Goal: Information Seeking & Learning: Learn about a topic

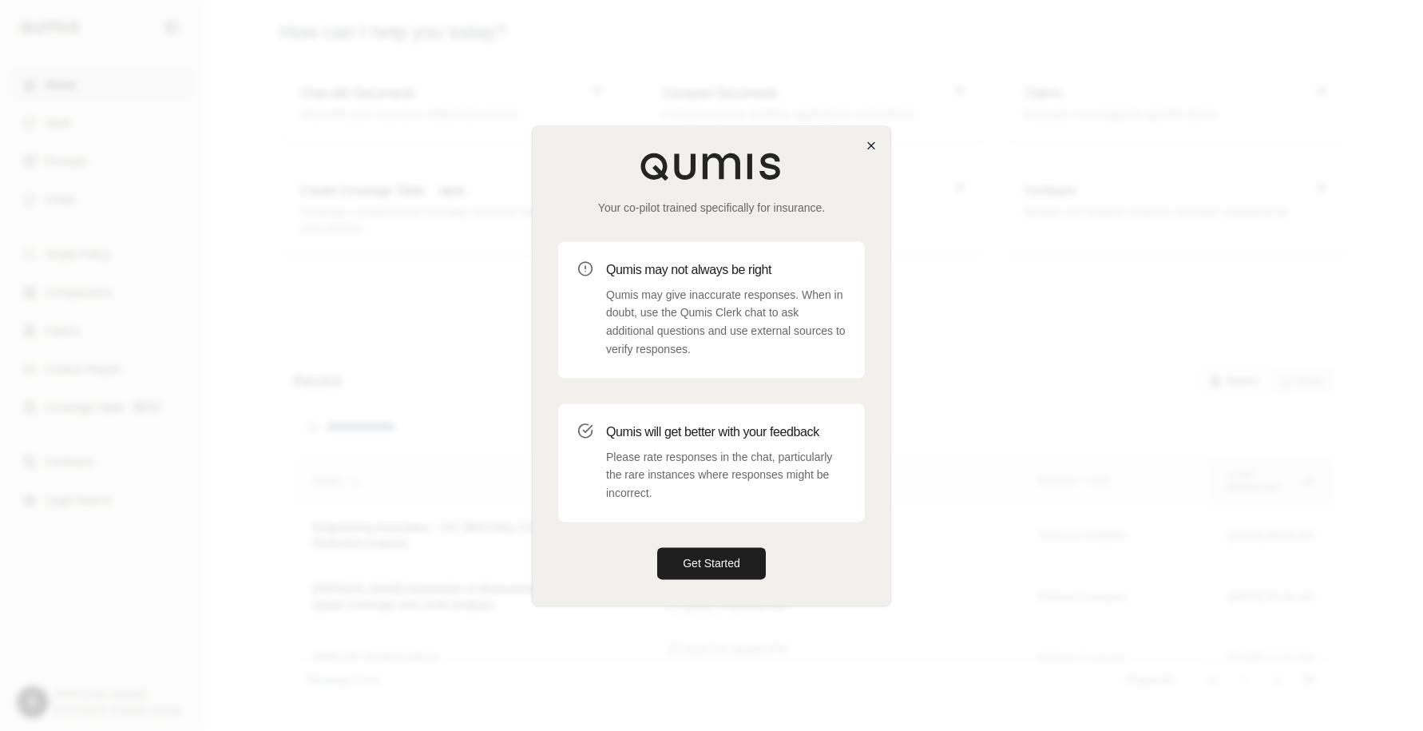
click at [870, 151] on div "Your co-pilot trained specifically for insurance. Qumis may not always be right…" at bounding box center [711, 365] width 359 height 480
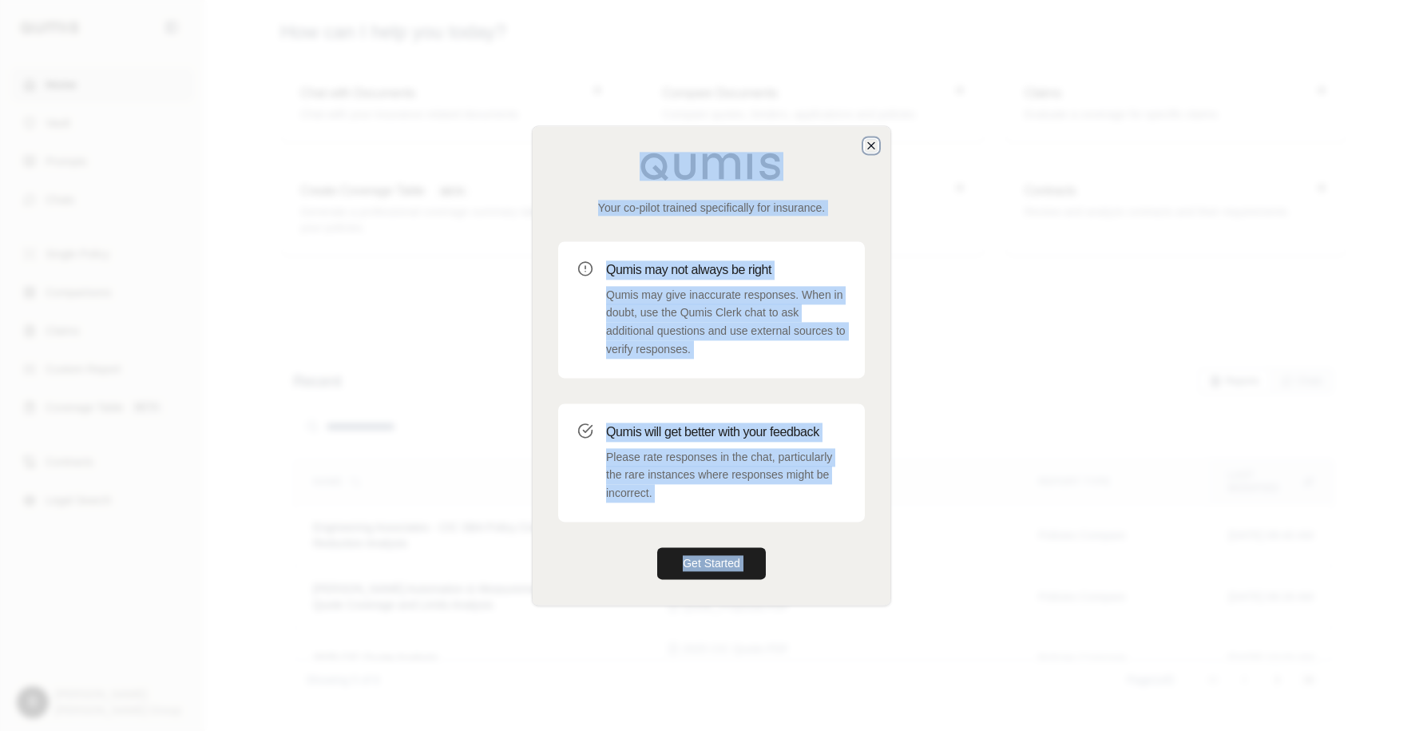
click at [873, 145] on icon "button" at bounding box center [871, 145] width 13 height 13
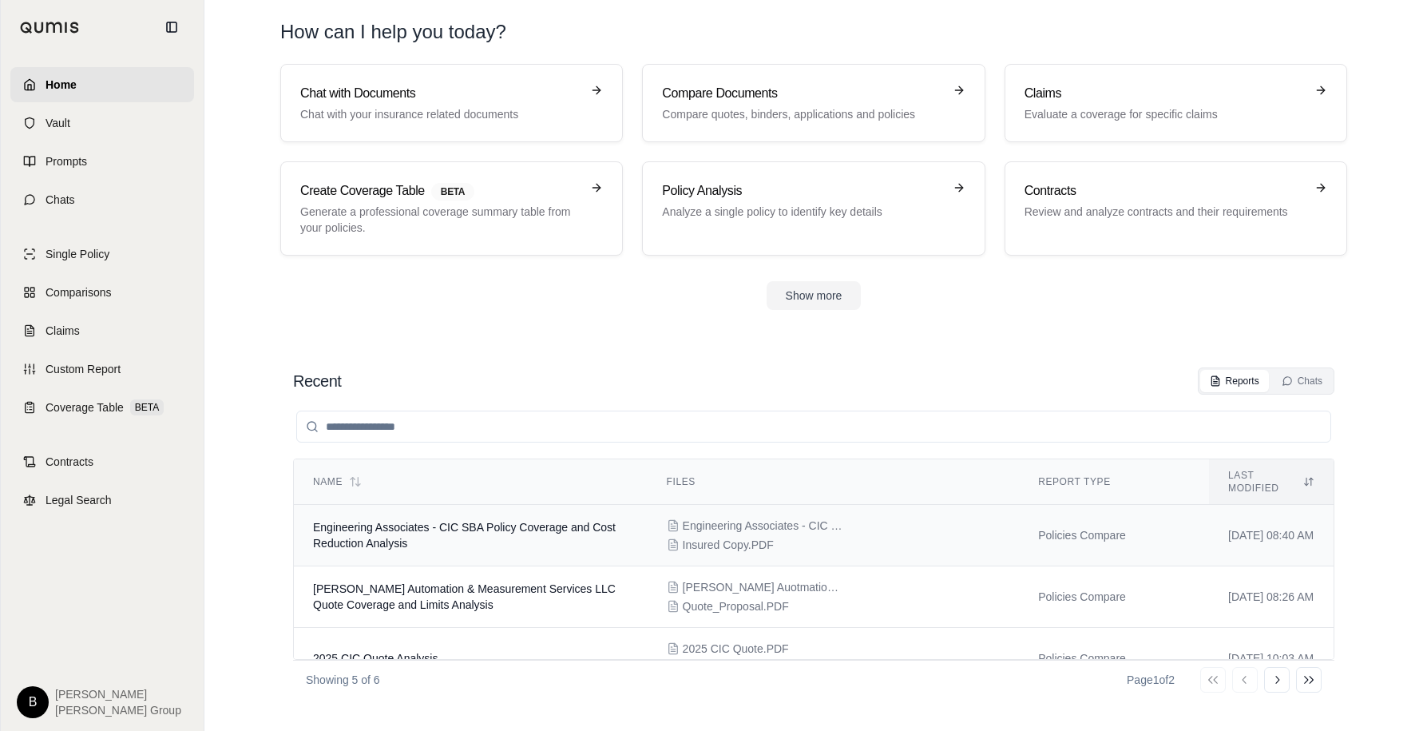
click at [399, 506] on td "Engineering Associates - CIC SBA Policy Coverage and Cost Reduction Analysis" at bounding box center [471, 535] width 354 height 61
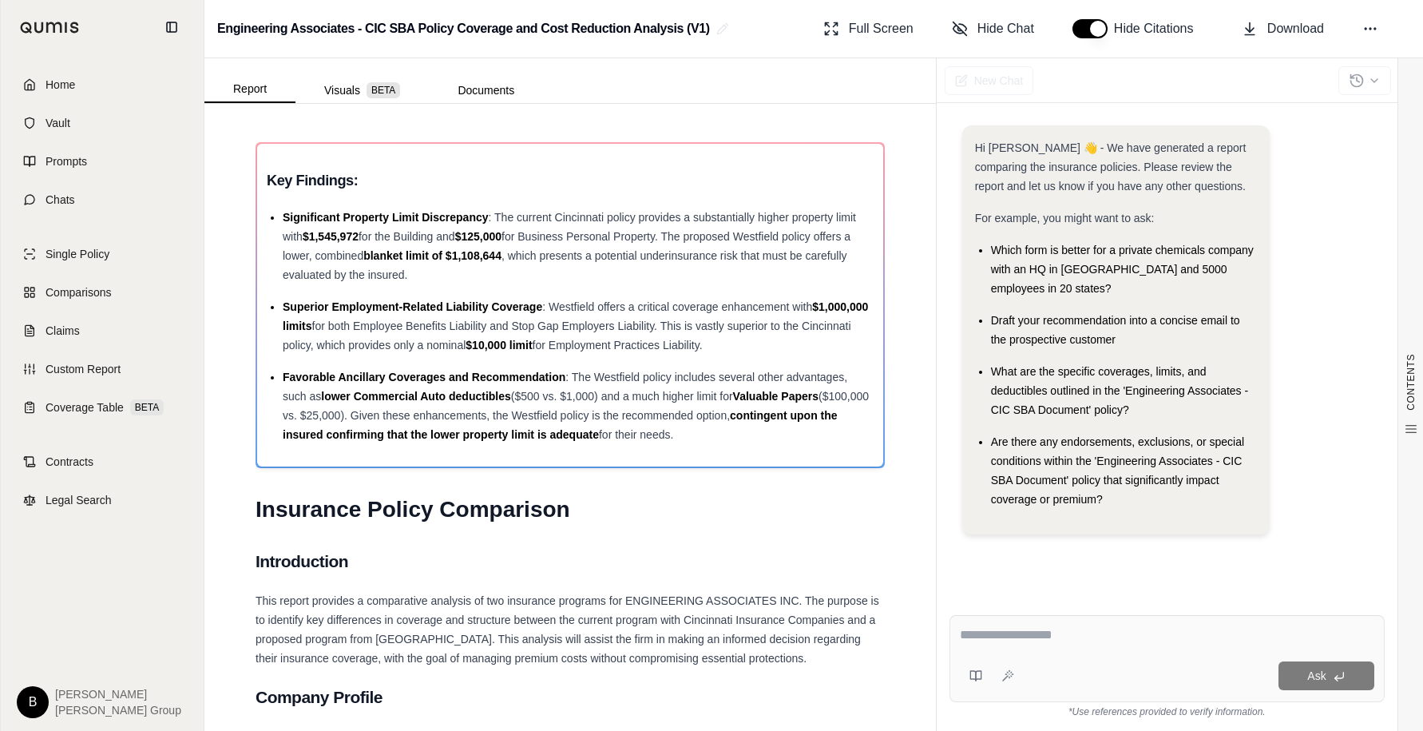
click at [1085, 643] on textarea at bounding box center [1167, 634] width 414 height 19
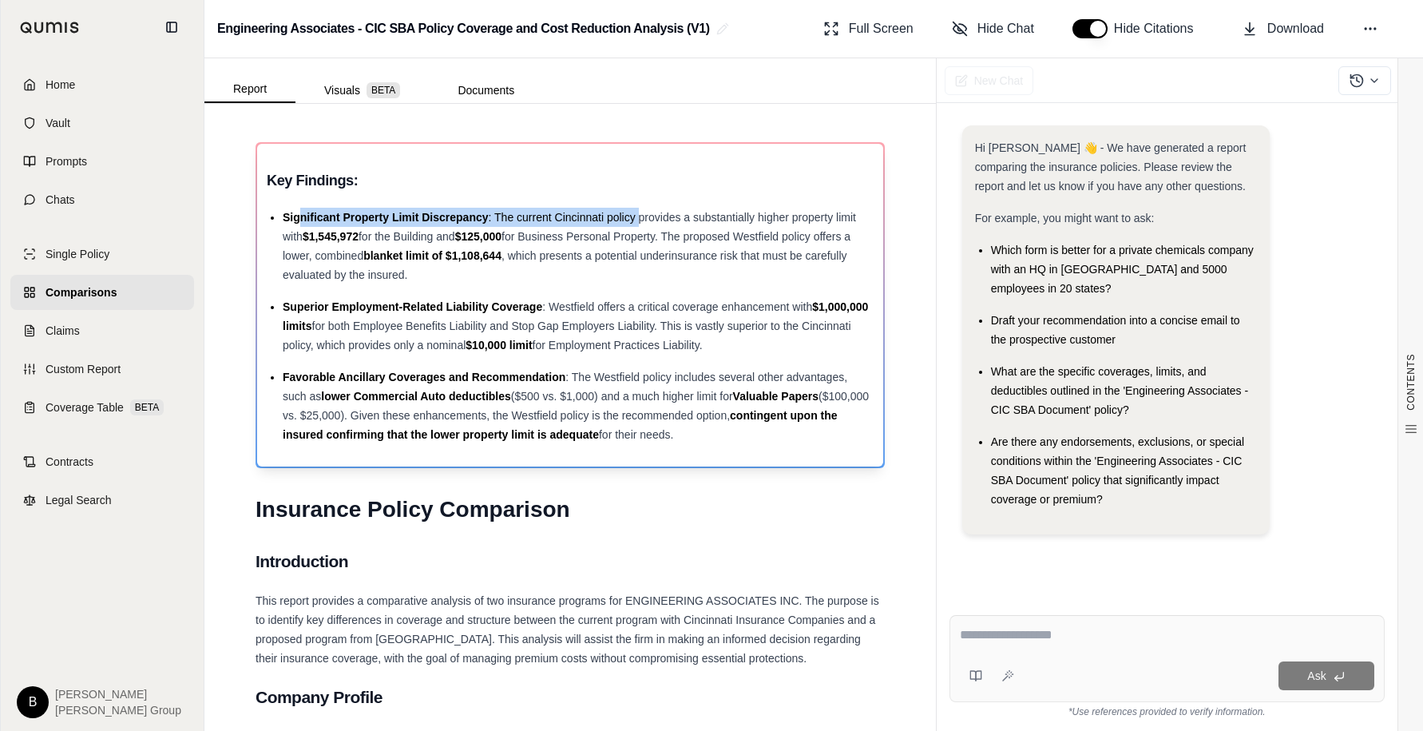
drag, startPoint x: 309, startPoint y: 215, endPoint x: 637, endPoint y: 216, distance: 328.1
click at [637, 216] on div "Significant Property Limit Discrepancy : The current Cincinnati policy provides…" at bounding box center [578, 246] width 591 height 77
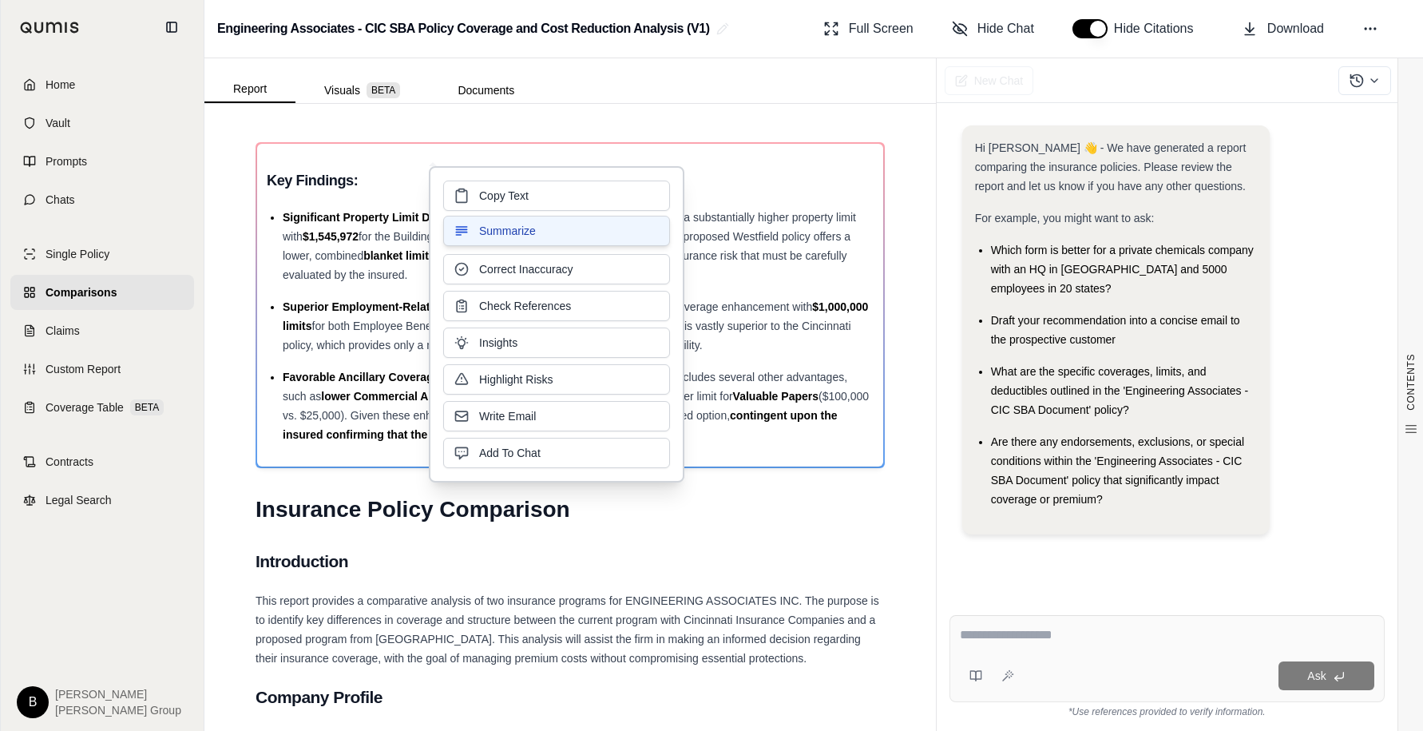
drag, startPoint x: 637, startPoint y: 216, endPoint x: 637, endPoint y: 229, distance: 12.8
click at [637, 216] on div "Copy Text Summarize Correct Inaccuracy Check References Insights Highlight Risk…" at bounding box center [556, 323] width 227 height 287
click at [885, 366] on div "CONTENTS Table of Contents Key Findings: INSURANCE POLICY COMPARISON Introducti…" at bounding box center [569, 417] width 731 height 627
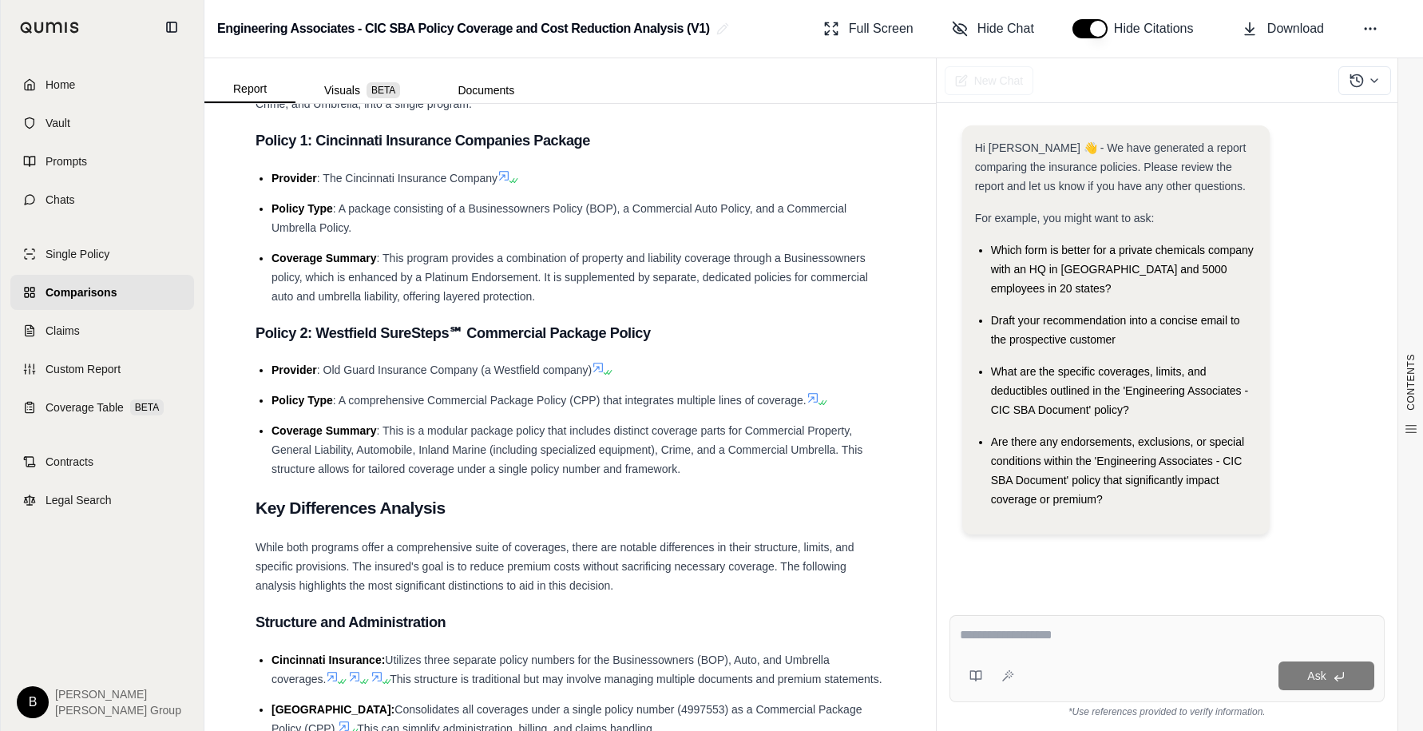
scroll to position [878, 0]
